Goal: Task Accomplishment & Management: Manage account settings

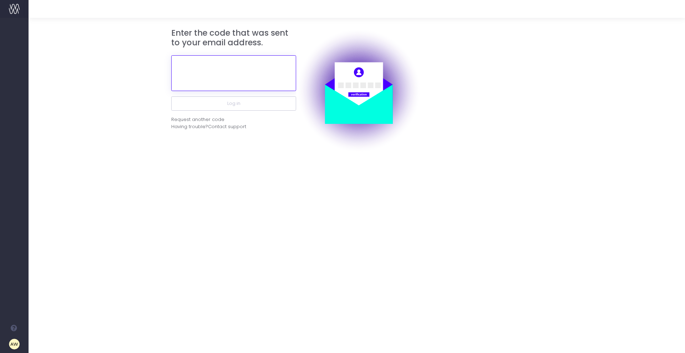
click at [210, 68] on input "text" at bounding box center [233, 73] width 125 height 36
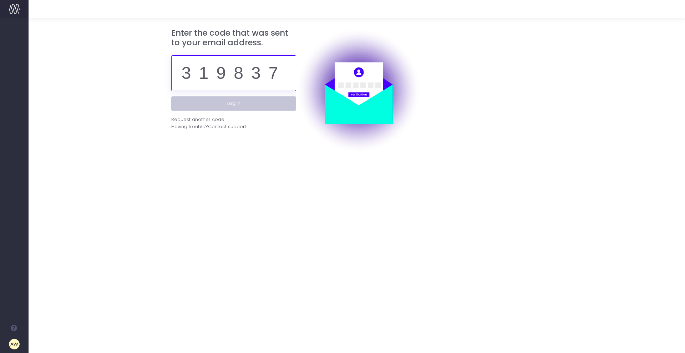
type input "319837"
click at [223, 104] on button "Log in" at bounding box center [233, 103] width 125 height 14
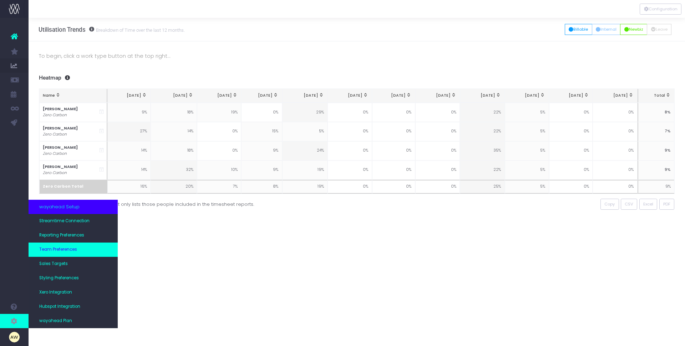
click at [54, 248] on span "Team Preferences" at bounding box center [58, 249] width 38 height 6
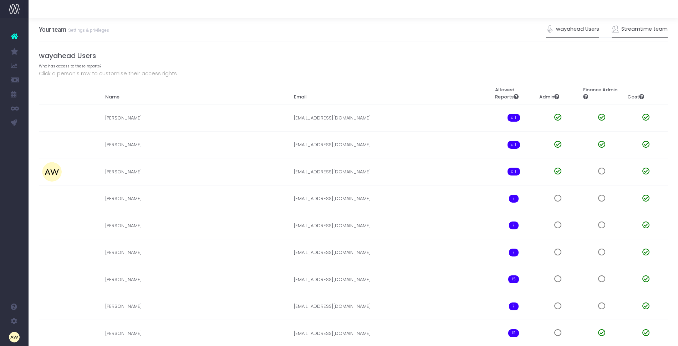
click at [649, 31] on link "Streamtime team" at bounding box center [640, 29] width 56 height 16
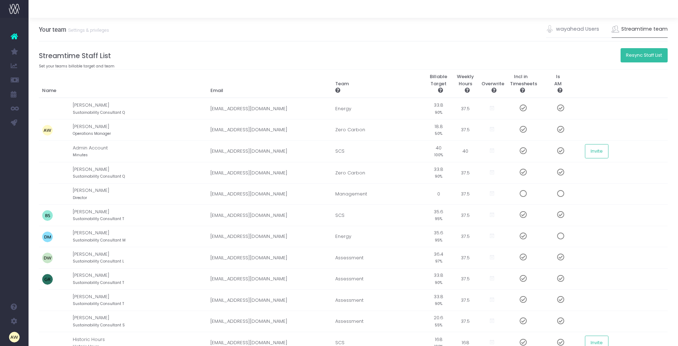
click at [639, 56] on button "Resync Staff List" at bounding box center [643, 55] width 47 height 14
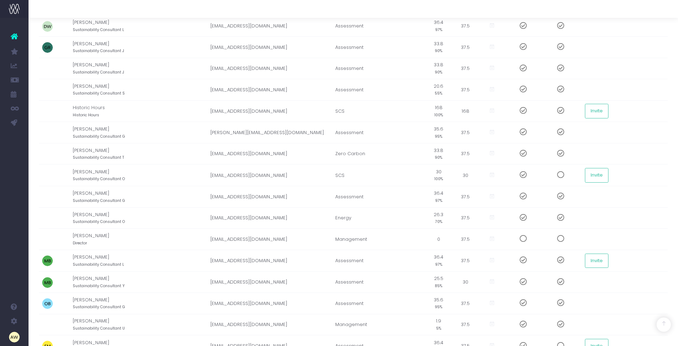
scroll to position [223, 0]
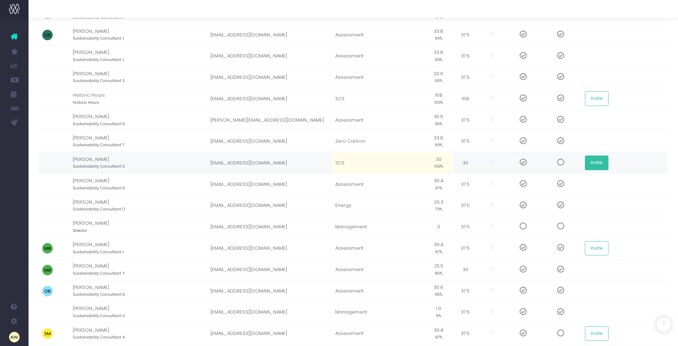
click at [598, 163] on button "Invite" at bounding box center [597, 162] width 24 height 14
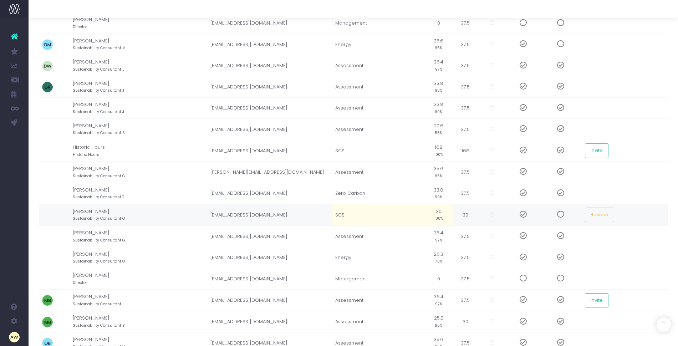
scroll to position [178, 0]
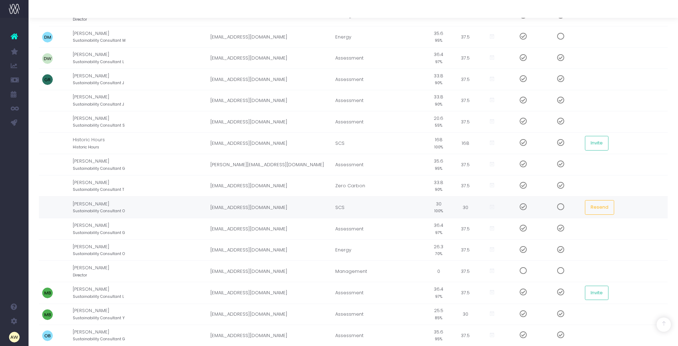
click at [438, 209] on small "100%" at bounding box center [438, 210] width 9 height 6
type input "90%"
click at [439, 210] on small "90%" at bounding box center [438, 210] width 7 height 6
type input "85%"
click at [561, 205] on span at bounding box center [558, 206] width 12 height 7
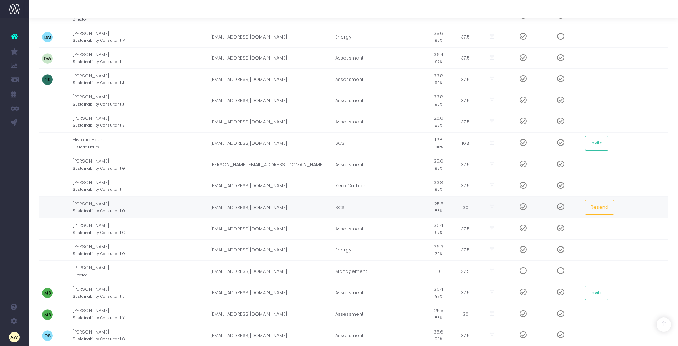
click at [343, 206] on td "SCS" at bounding box center [378, 207] width 92 height 22
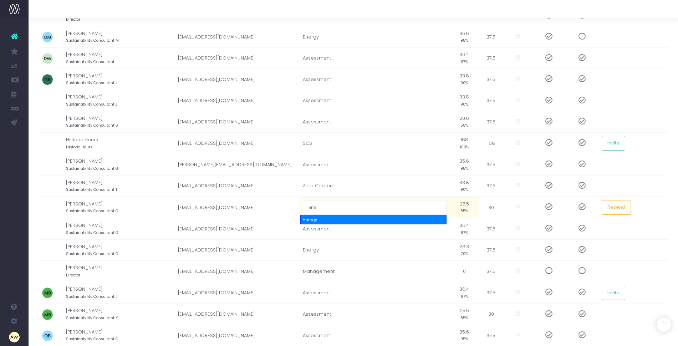
click at [323, 219] on div "Energy" at bounding box center [373, 220] width 146 height 10
type input "Energy"
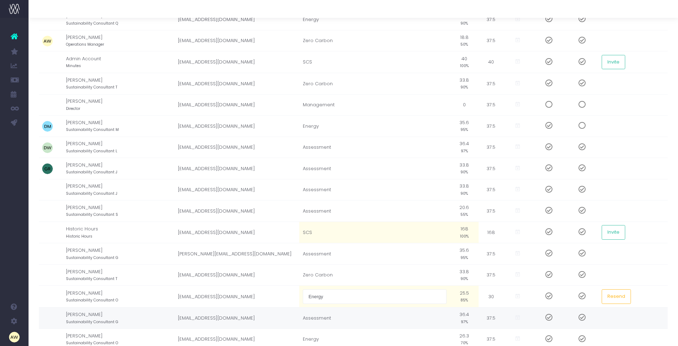
scroll to position [45, 0]
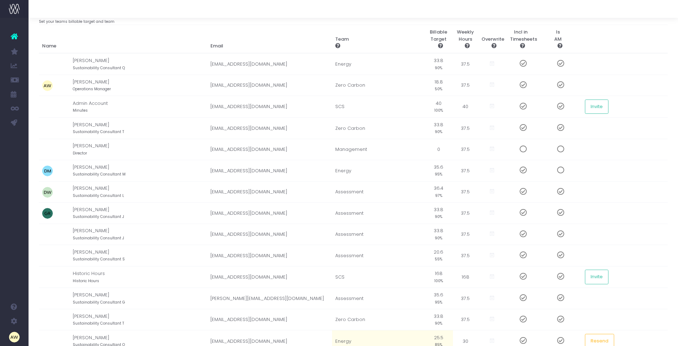
click at [290, 25] on table "Name Email Team Billable Target Weekly Hours Overwrite Incl in Timesheets Is AM…" at bounding box center [353, 327] width 629 height 605
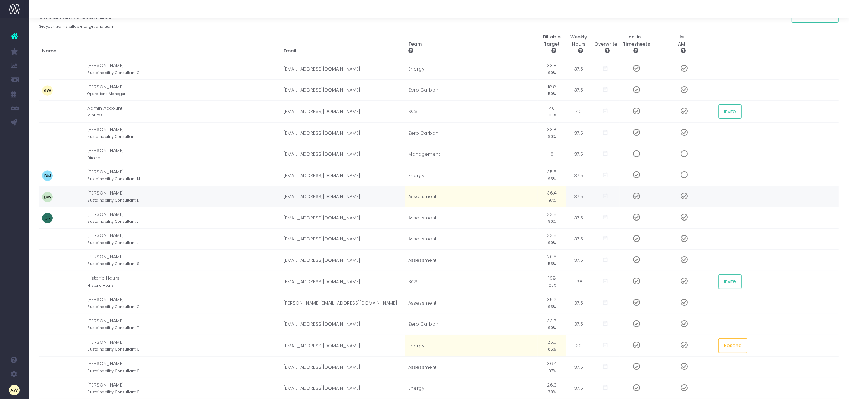
scroll to position [0, 0]
